Goal: Complete application form

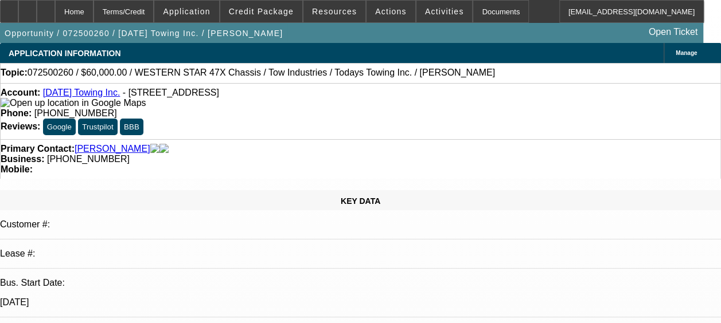
select select "0"
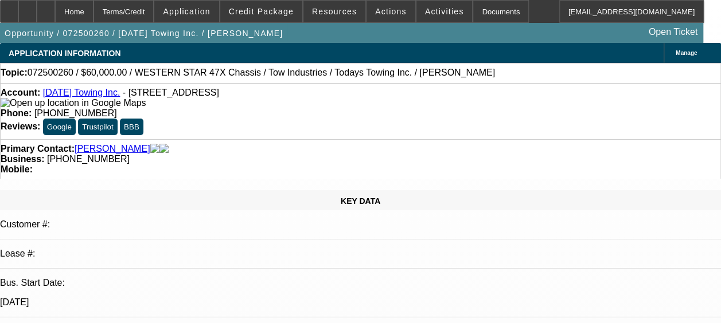
select select "0"
select select "1"
select select "6"
select select "1"
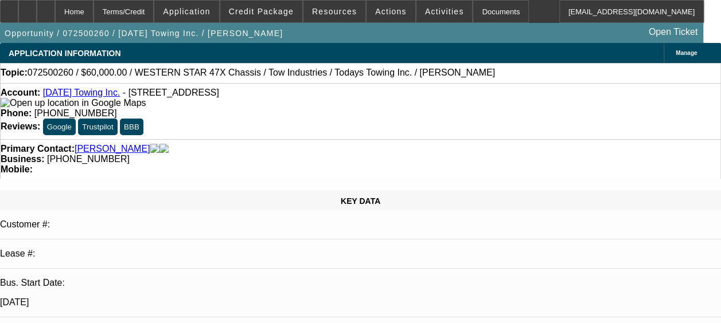
select select "1"
select select "6"
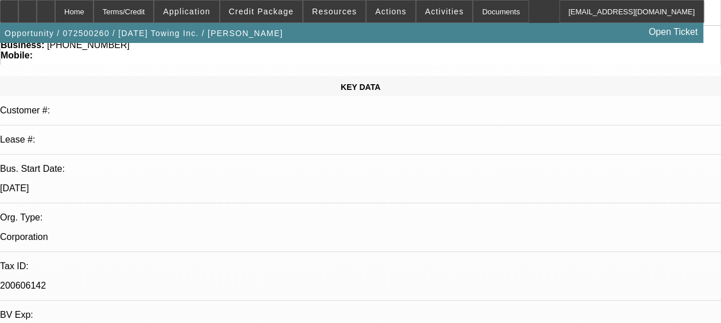
scroll to position [115, 0]
